Goal: Transaction & Acquisition: Purchase product/service

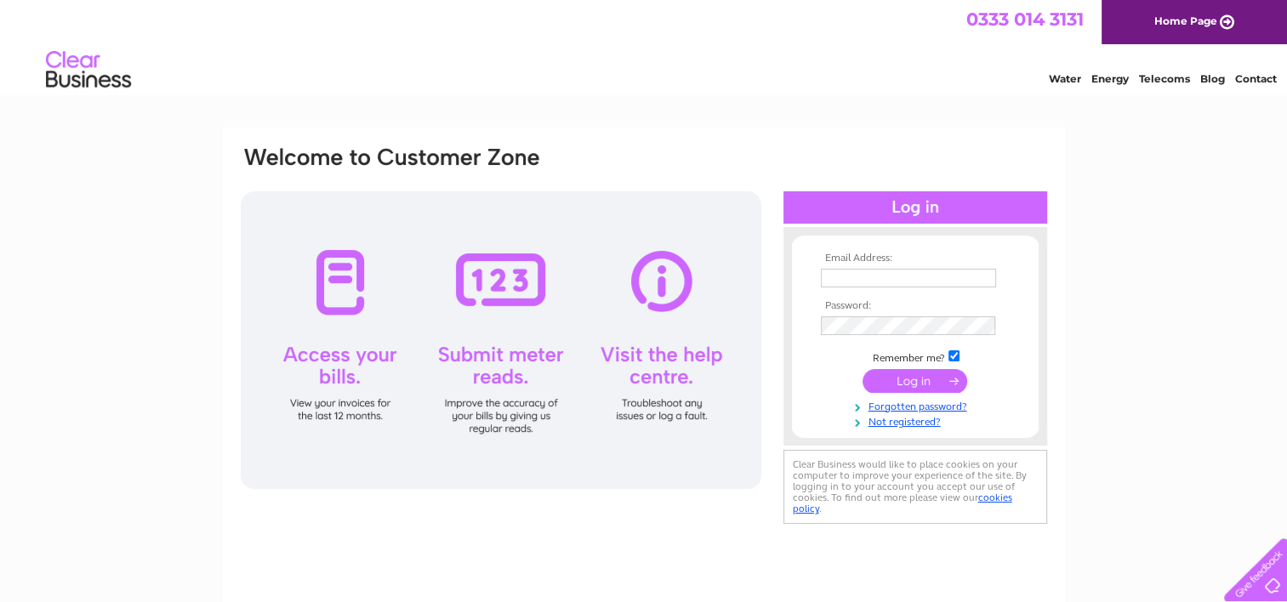
click at [833, 273] on input "text" at bounding box center [908, 278] width 175 height 19
type input "opengsolutions@outlook.com"
click at [915, 381] on input "submit" at bounding box center [914, 381] width 105 height 24
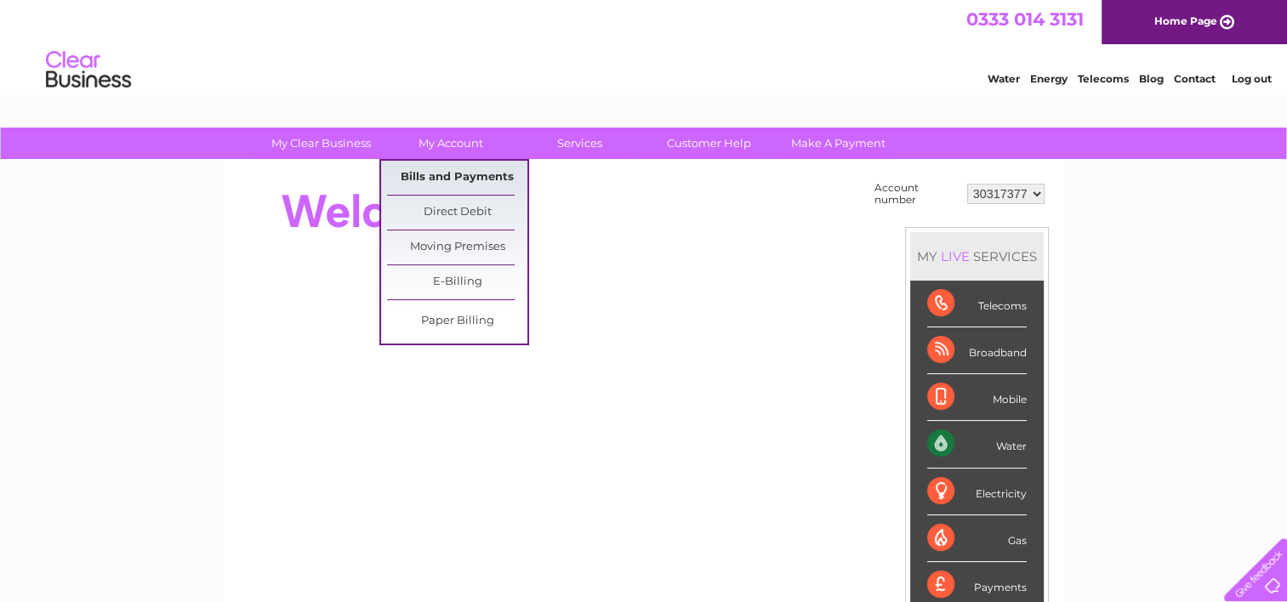
click at [446, 178] on link "Bills and Payments" at bounding box center [457, 178] width 140 height 34
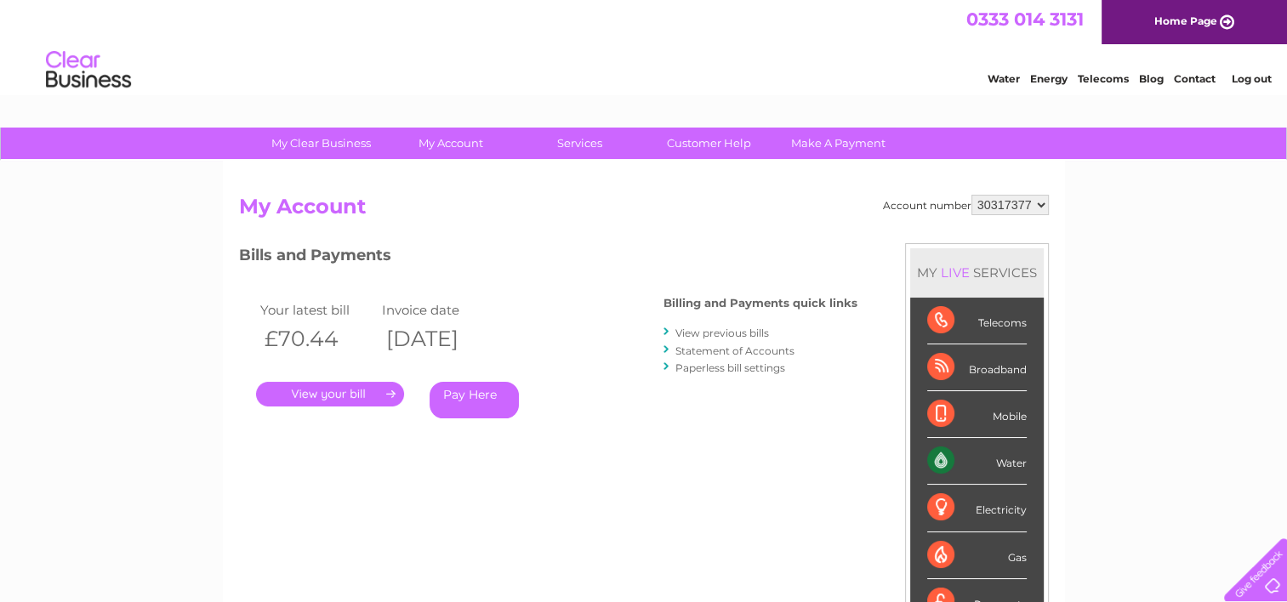
click at [328, 395] on link "." at bounding box center [330, 394] width 148 height 25
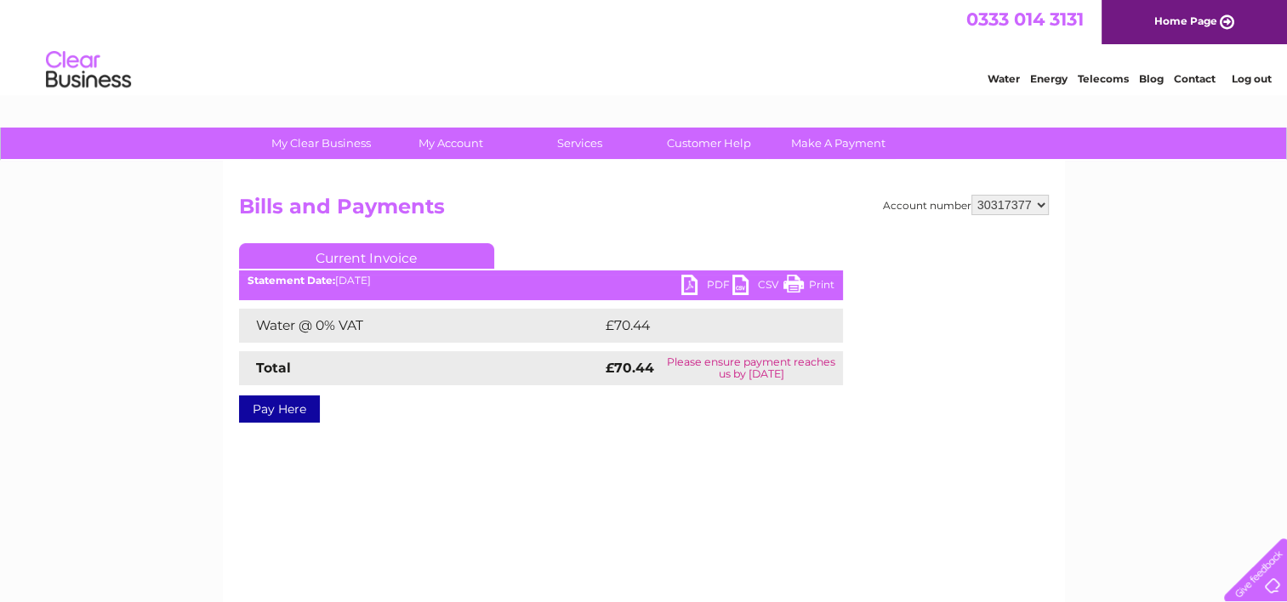
click at [689, 282] on link "PDF" at bounding box center [706, 287] width 51 height 25
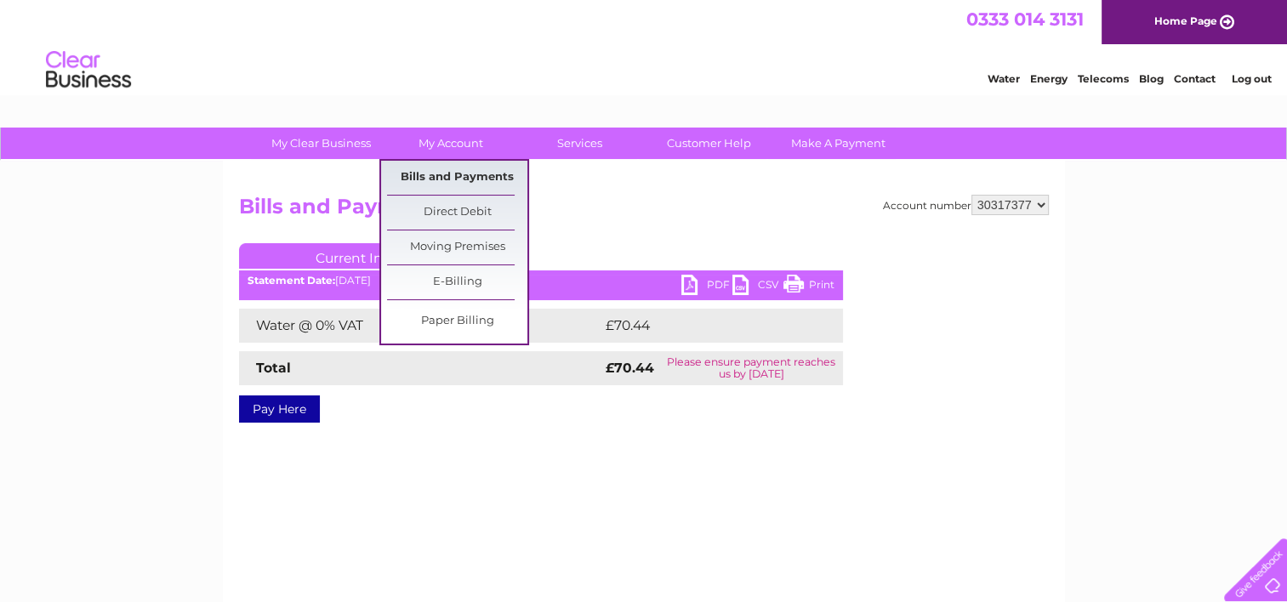
click at [454, 174] on link "Bills and Payments" at bounding box center [457, 178] width 140 height 34
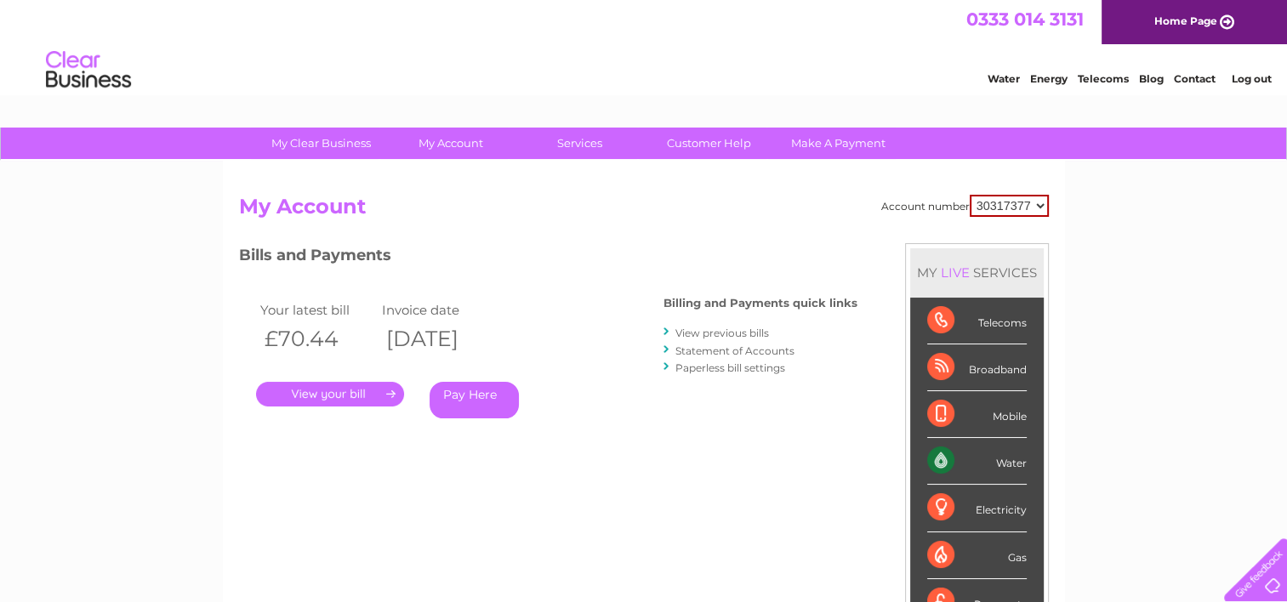
click at [691, 354] on link "Statement of Accounts" at bounding box center [734, 350] width 119 height 13
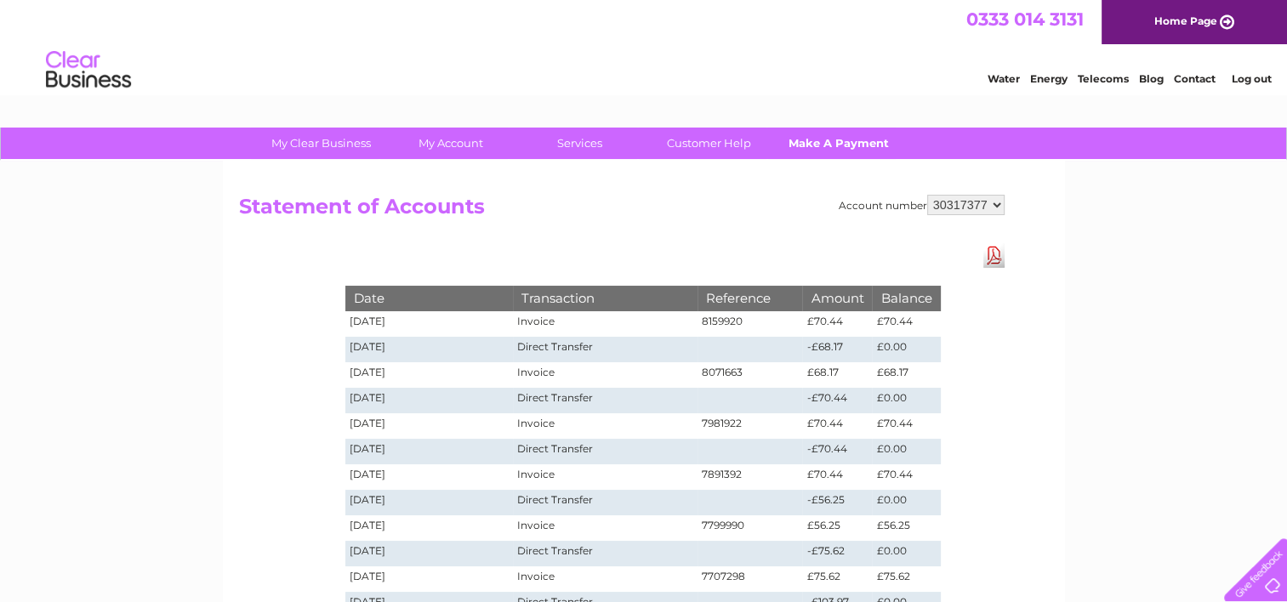
click at [844, 142] on link "Make A Payment" at bounding box center [838, 143] width 140 height 31
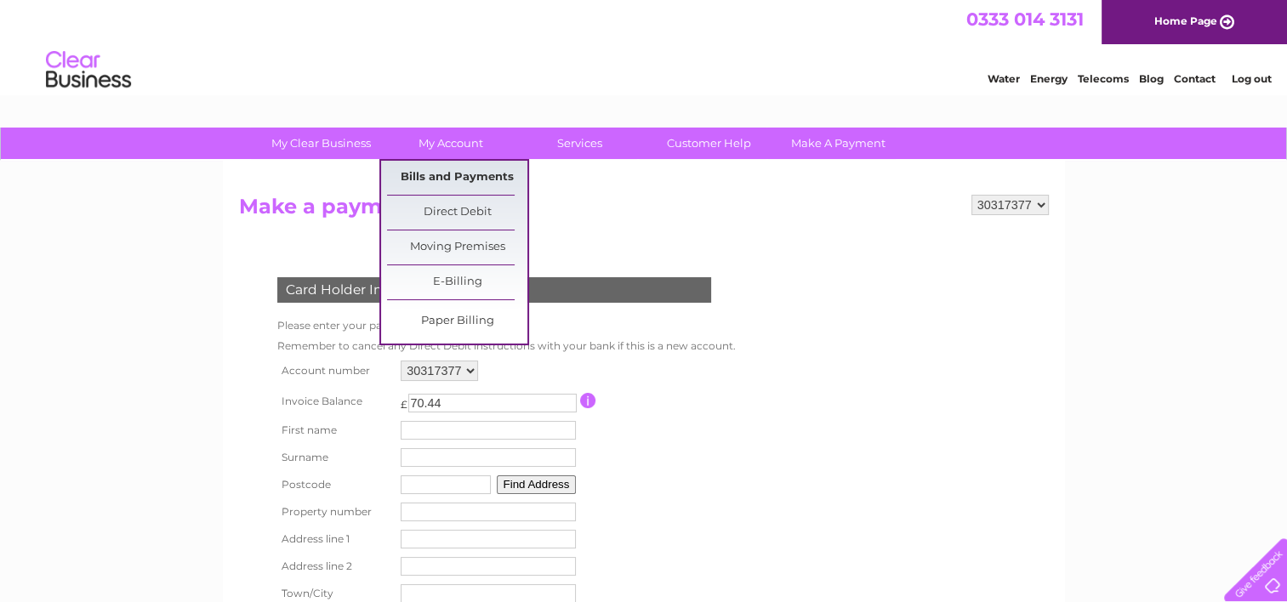
click at [452, 179] on link "Bills and Payments" at bounding box center [457, 178] width 140 height 34
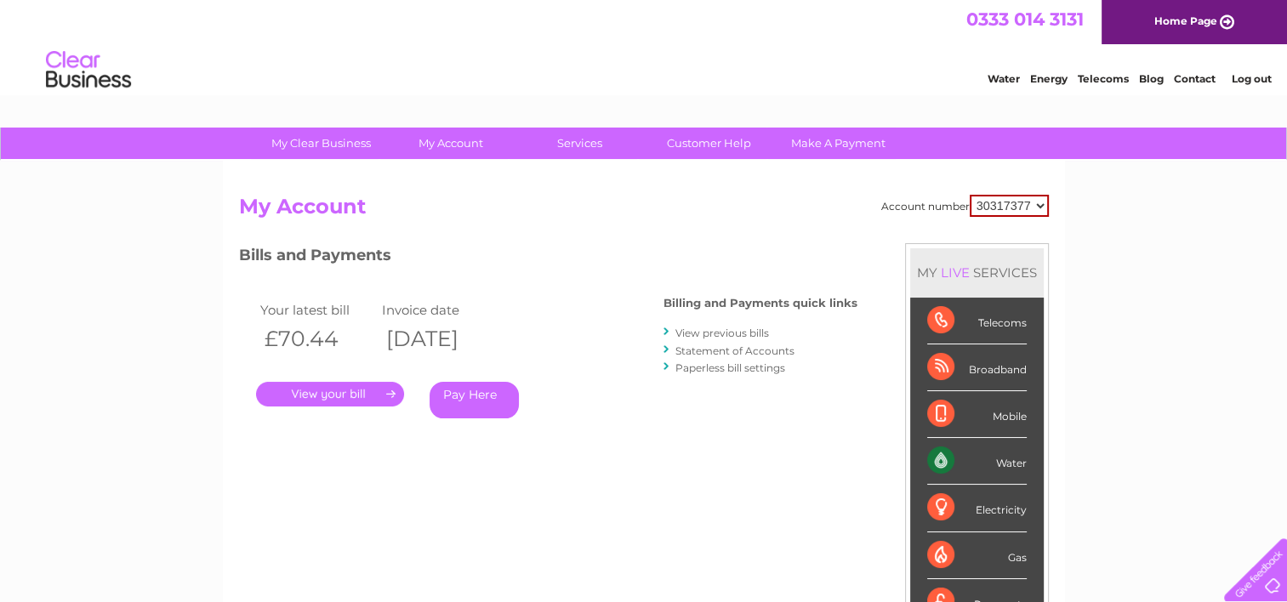
click at [483, 395] on link "Pay Here" at bounding box center [473, 400] width 89 height 37
click at [346, 391] on link "." at bounding box center [330, 394] width 148 height 25
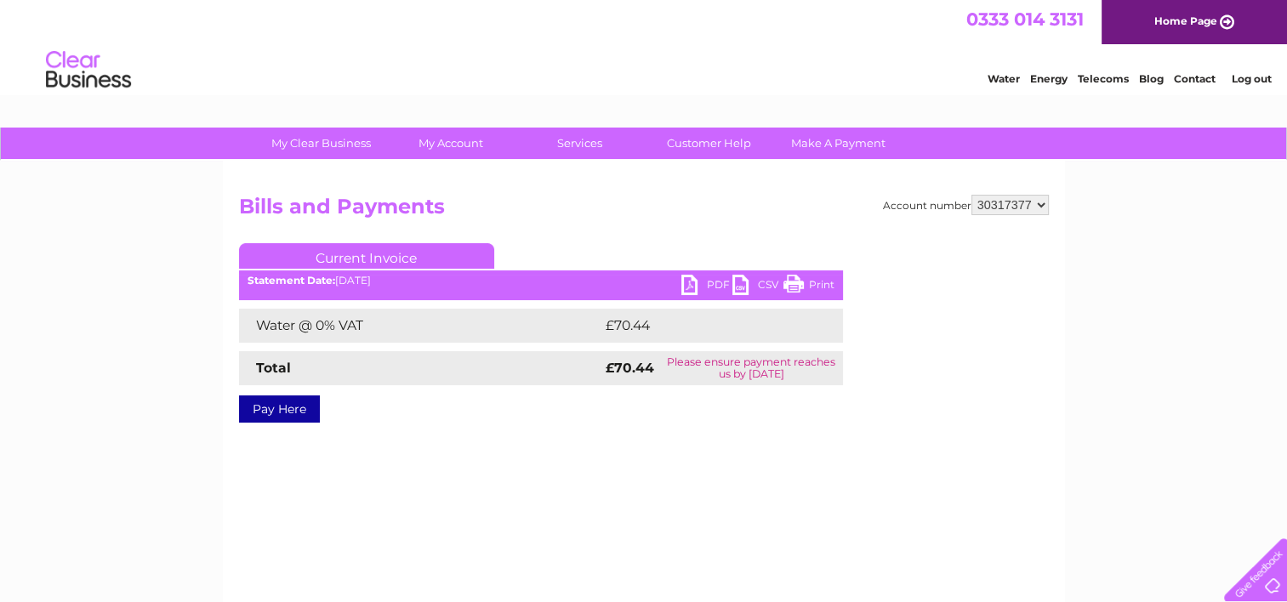
click at [689, 276] on link "PDF" at bounding box center [706, 287] width 51 height 25
